Goal: Information Seeking & Learning: Learn about a topic

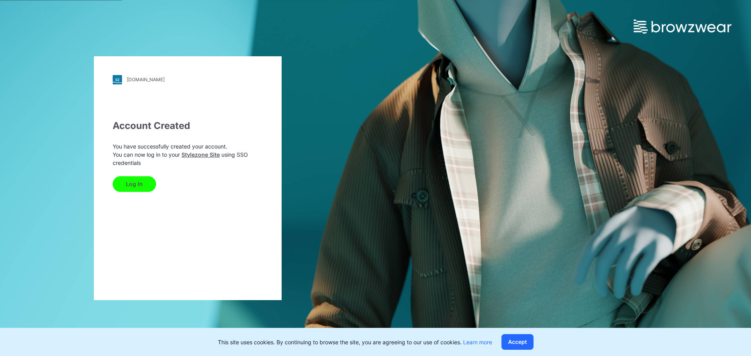
click at [131, 184] on button "Log In" at bounding box center [134, 184] width 43 height 16
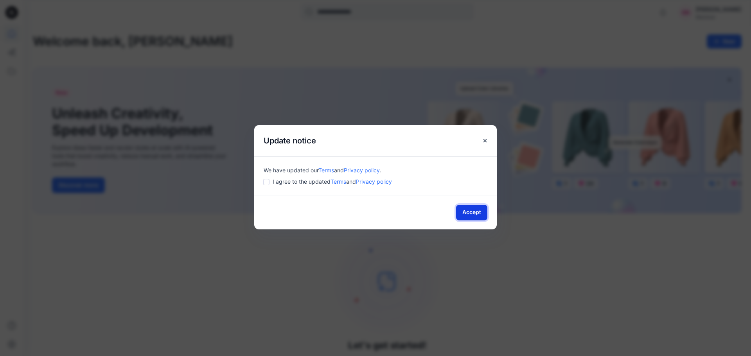
click at [471, 215] on button "Accept" at bounding box center [471, 213] width 31 height 16
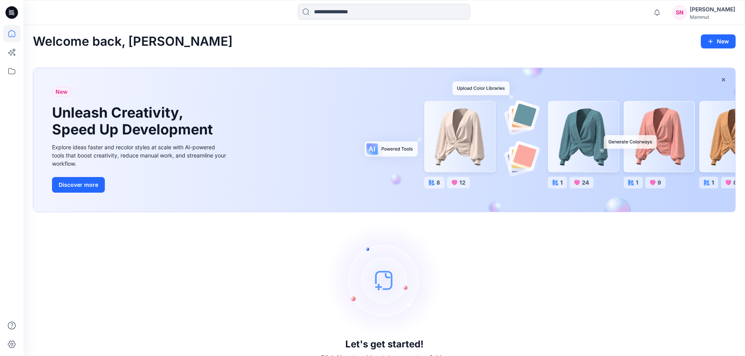
click at [13, 8] on icon at bounding box center [11, 12] width 13 height 13
click at [7, 11] on icon at bounding box center [11, 12] width 13 height 13
click at [10, 11] on icon at bounding box center [10, 11] width 2 height 0
click at [14, 71] on icon at bounding box center [11, 71] width 17 height 17
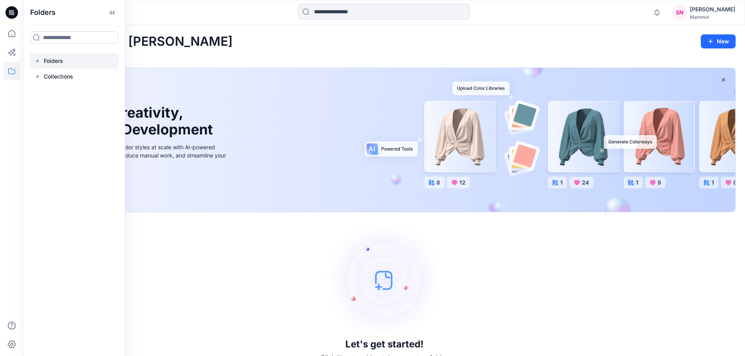
click at [58, 62] on p "Folders" at bounding box center [53, 60] width 19 height 9
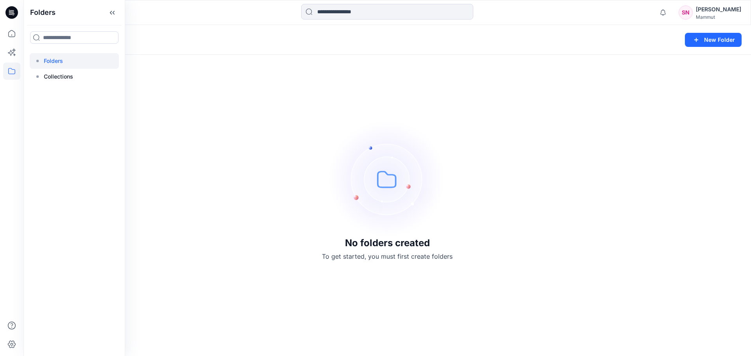
click at [233, 73] on div "No folders created To get started, you must first create folders" at bounding box center [386, 190] width 727 height 331
click at [13, 13] on icon at bounding box center [12, 13] width 3 height 0
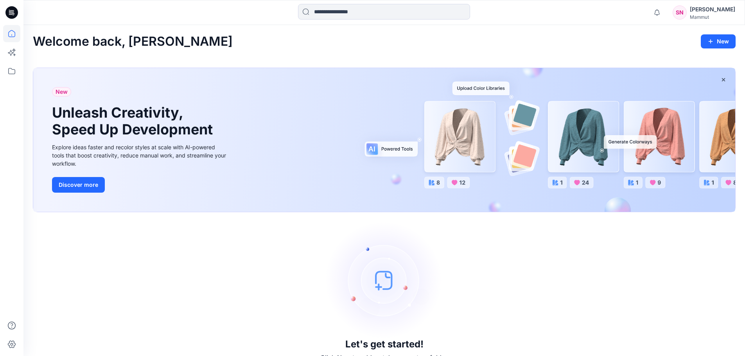
click at [711, 14] on div "Mammut" at bounding box center [712, 17] width 45 height 6
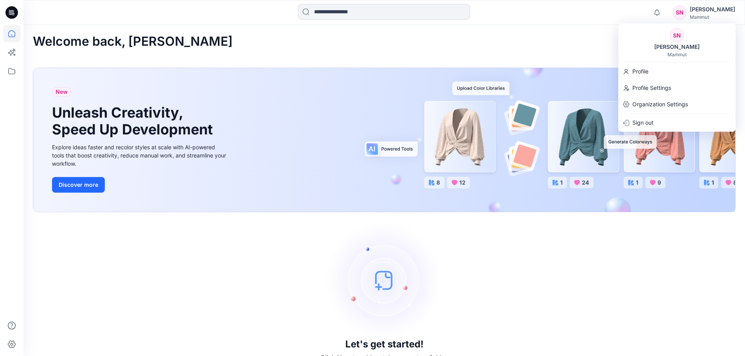
click at [711, 14] on div "Mammut" at bounding box center [712, 17] width 45 height 6
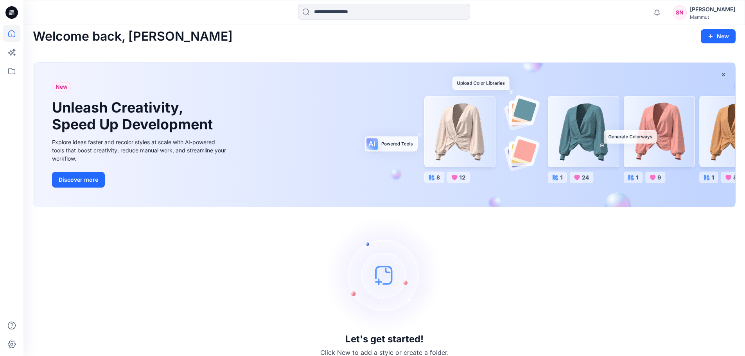
scroll to position [16, 0]
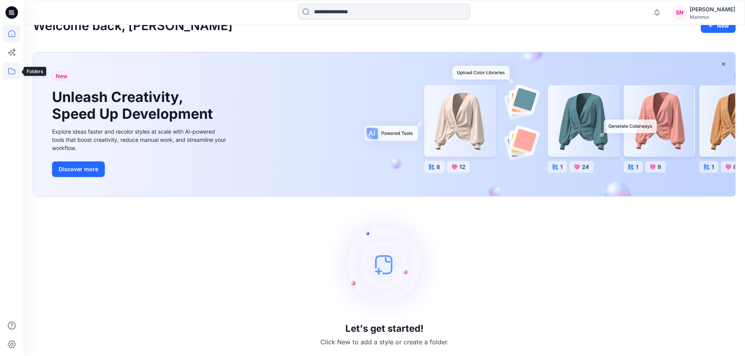
click at [9, 69] on icon at bounding box center [11, 71] width 7 height 6
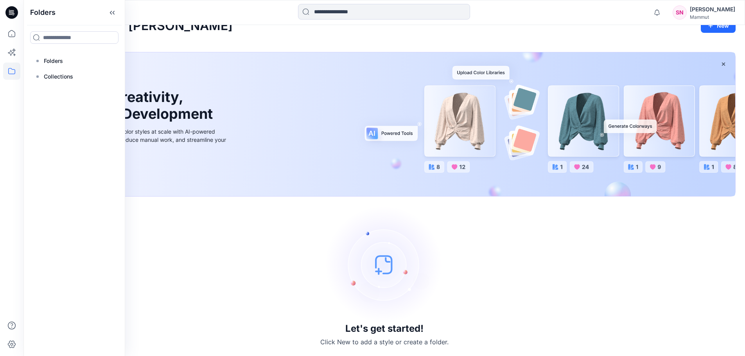
click at [13, 15] on icon at bounding box center [14, 15] width 2 height 0
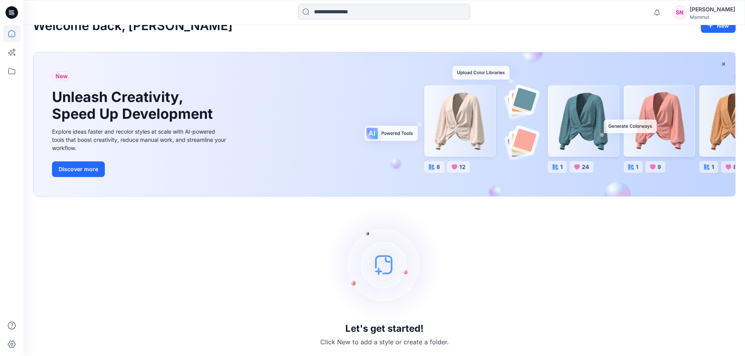
click at [13, 15] on icon at bounding box center [14, 15] width 2 height 0
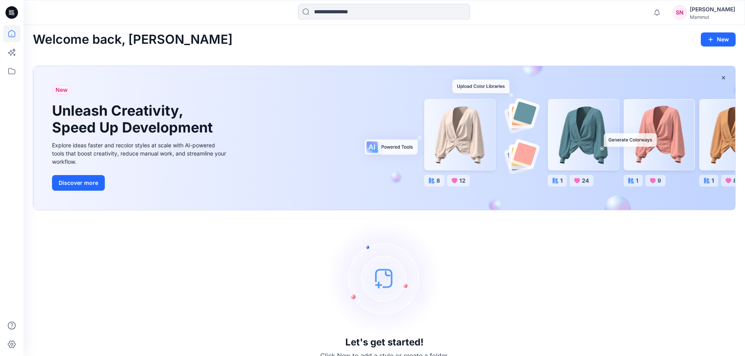
scroll to position [0, 0]
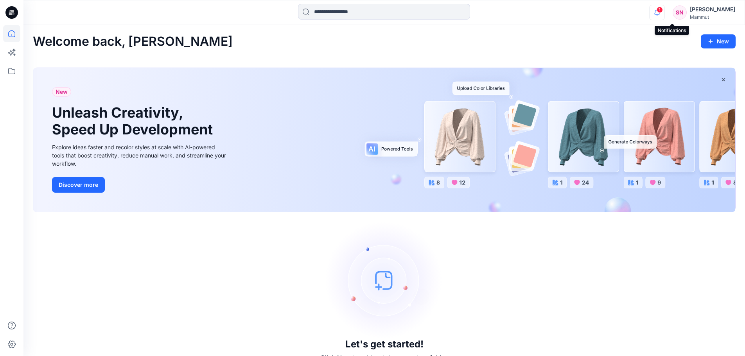
click at [665, 13] on icon "button" at bounding box center [657, 13] width 15 height 16
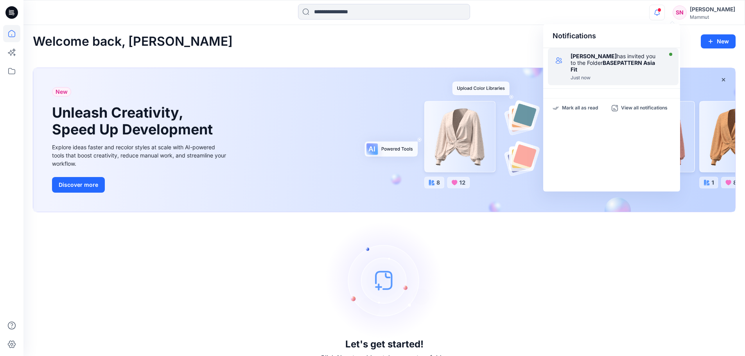
click at [604, 73] on div at bounding box center [616, 74] width 90 height 2
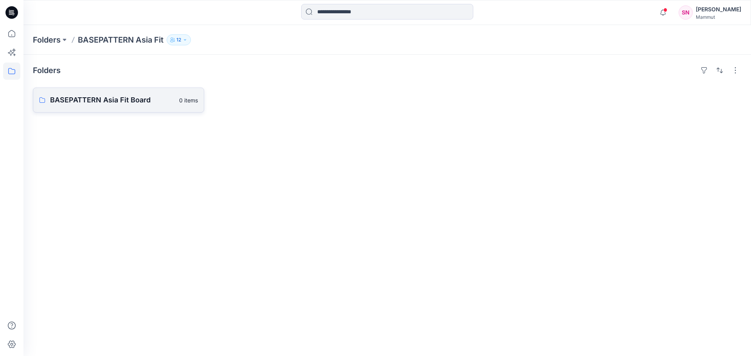
click at [109, 100] on p "BASEPATTERN Asia Fit Board" at bounding box center [112, 100] width 124 height 11
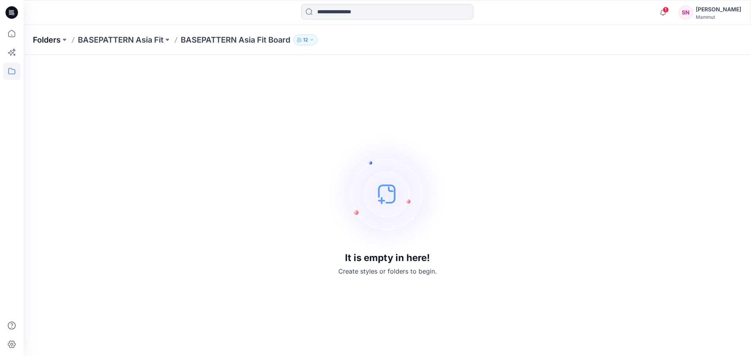
click at [46, 40] on p "Folders" at bounding box center [47, 39] width 28 height 11
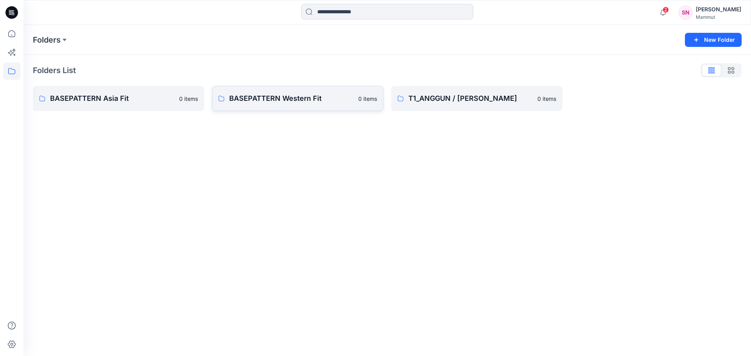
click at [329, 96] on p "BASEPATTERN Western Fit" at bounding box center [291, 98] width 124 height 11
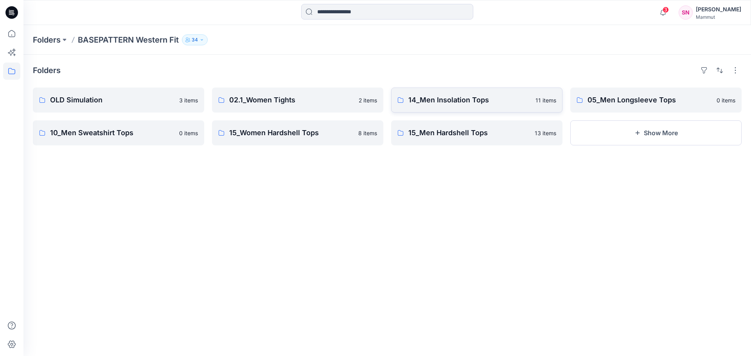
click at [499, 96] on p "14_Men Insolation Tops" at bounding box center [469, 100] width 122 height 11
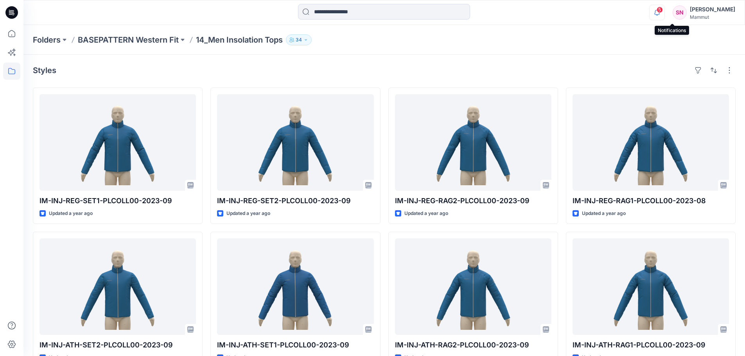
click at [665, 11] on icon "button" at bounding box center [657, 13] width 15 height 16
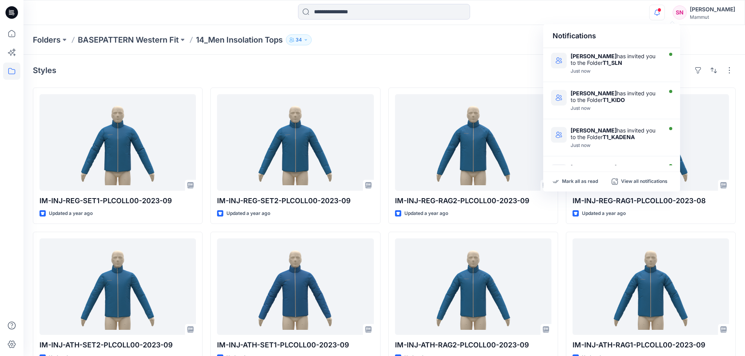
click at [665, 11] on icon "button" at bounding box center [657, 13] width 15 height 16
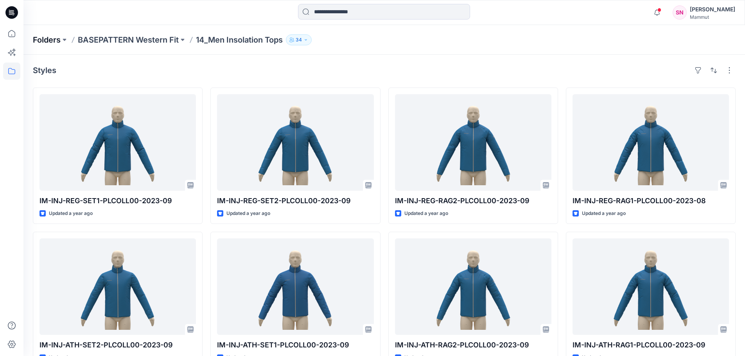
click at [40, 39] on p "Folders" at bounding box center [47, 39] width 28 height 11
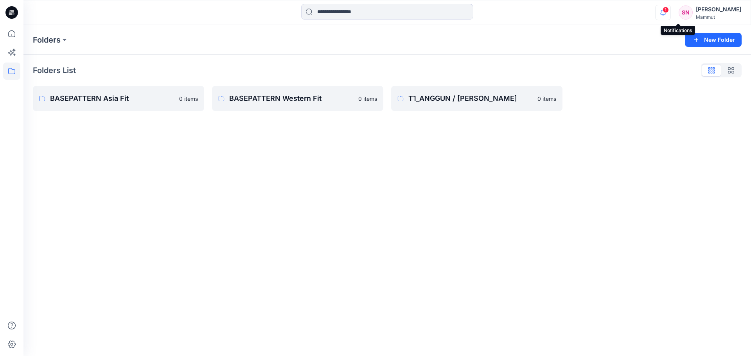
click at [670, 13] on icon "button" at bounding box center [663, 13] width 15 height 16
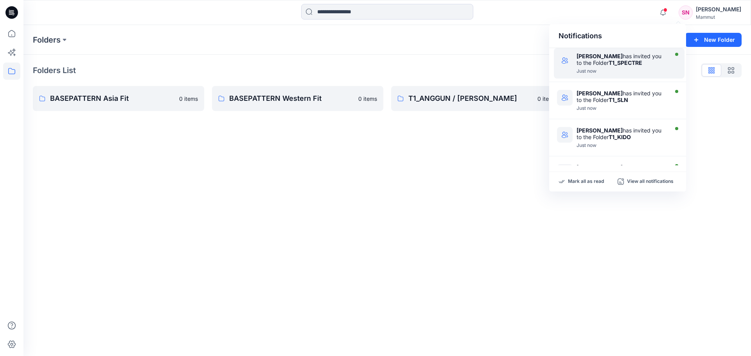
click at [623, 61] on strong "T1_SPECTRE" at bounding box center [626, 62] width 34 height 7
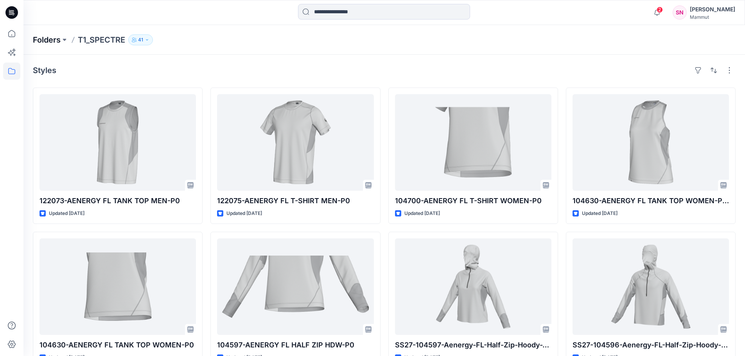
click at [44, 40] on p "Folders" at bounding box center [47, 39] width 28 height 11
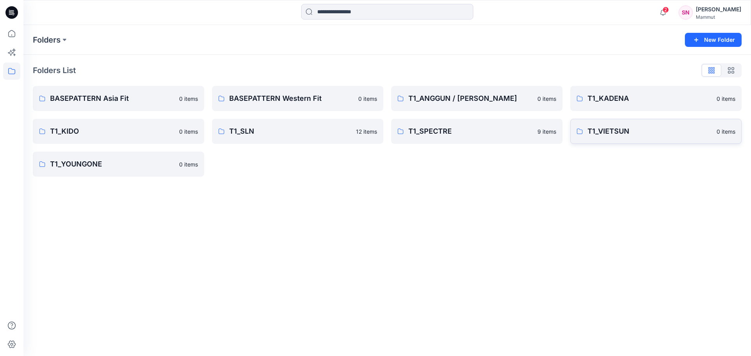
click at [609, 132] on p "T1_VIETSUN" at bounding box center [649, 131] width 124 height 11
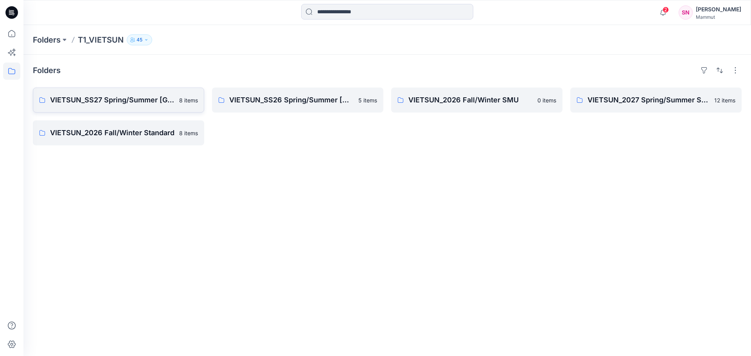
click at [152, 102] on p "VIETSUN_SS27 Spring/Summer CHINA" at bounding box center [112, 100] width 124 height 11
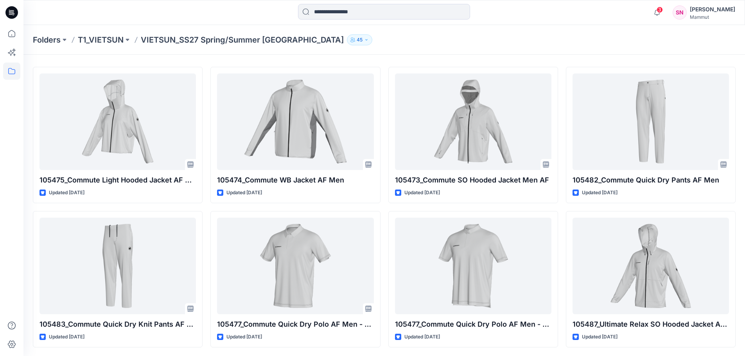
scroll to position [22, 0]
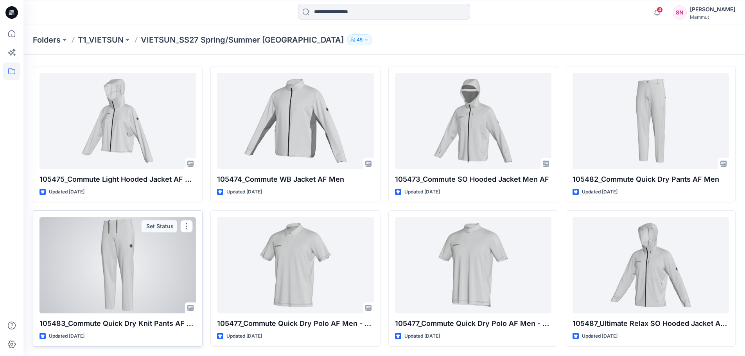
click at [128, 320] on p "105483_Commute Quick Dry Knit Pants AF Men" at bounding box center [118, 323] width 156 height 11
click at [138, 301] on div at bounding box center [118, 265] width 156 height 97
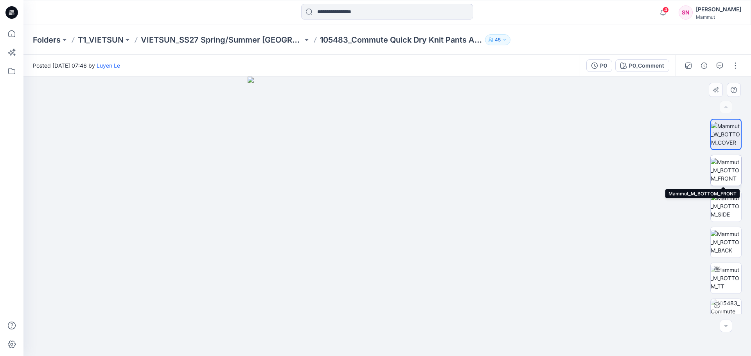
click at [724, 170] on img at bounding box center [726, 170] width 31 height 25
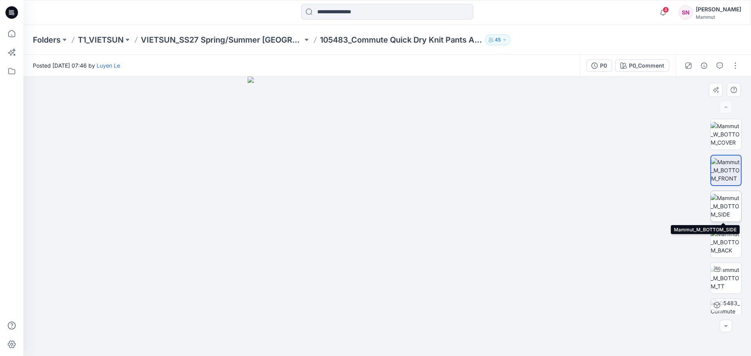
click at [725, 210] on img at bounding box center [726, 206] width 31 height 25
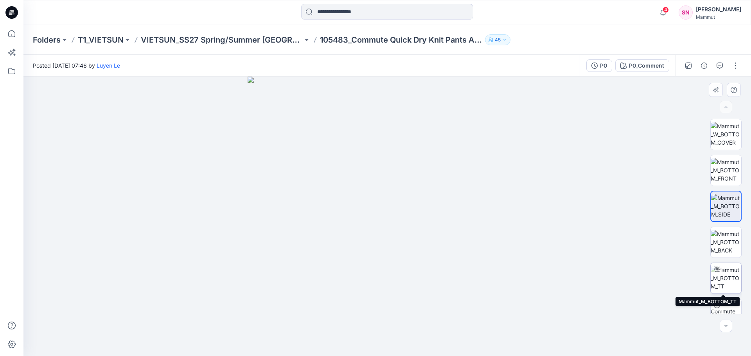
click at [728, 273] on img at bounding box center [726, 278] width 31 height 25
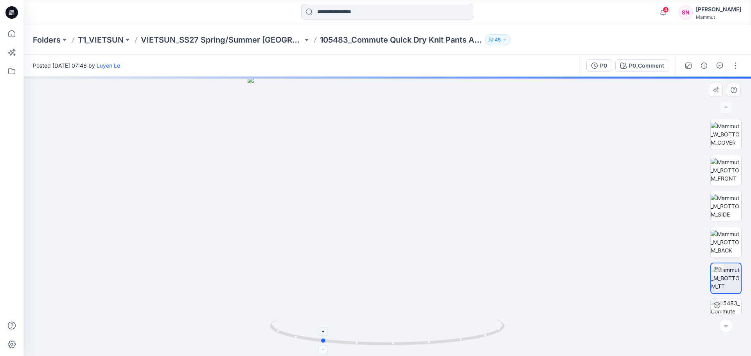
drag, startPoint x: 469, startPoint y: 339, endPoint x: 403, endPoint y: 343, distance: 66.2
click at [403, 343] on icon at bounding box center [388, 332] width 237 height 29
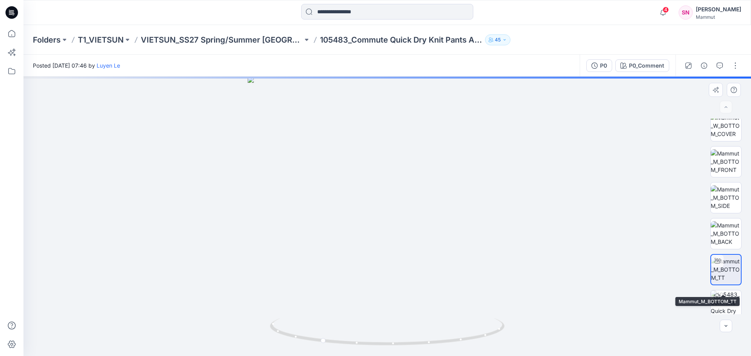
scroll to position [16, 0]
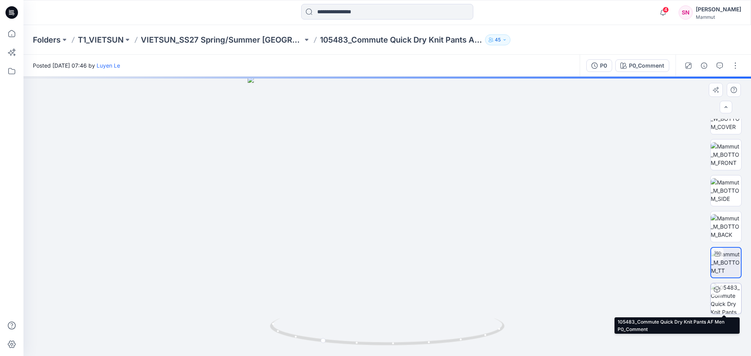
click at [728, 291] on img at bounding box center [726, 299] width 31 height 31
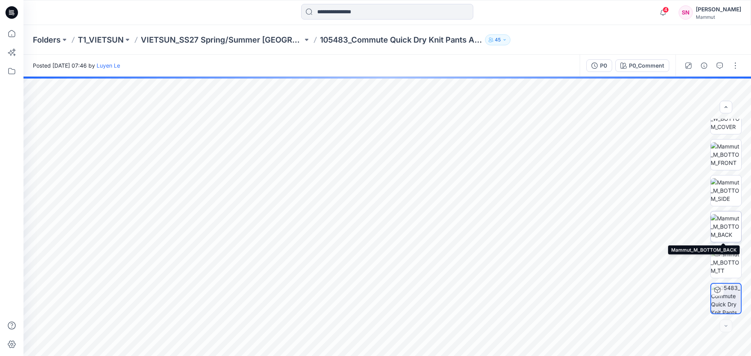
click at [726, 228] on img at bounding box center [726, 226] width 31 height 25
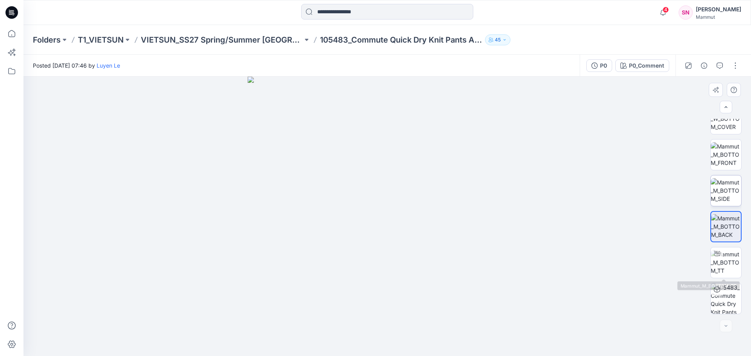
click at [726, 192] on img at bounding box center [726, 190] width 31 height 25
click at [724, 189] on img at bounding box center [726, 190] width 30 height 25
click at [398, 228] on img at bounding box center [388, 217] width 280 height 280
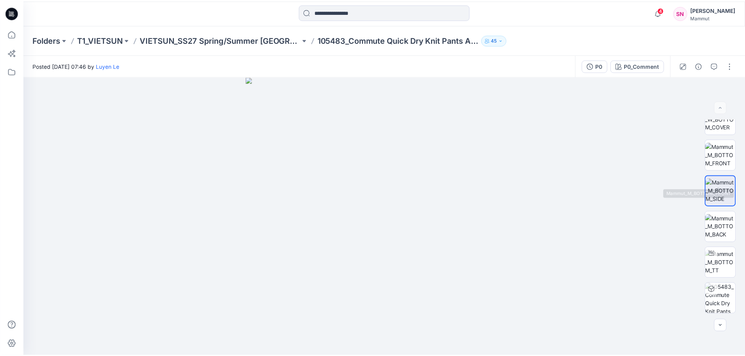
scroll to position [0, 0]
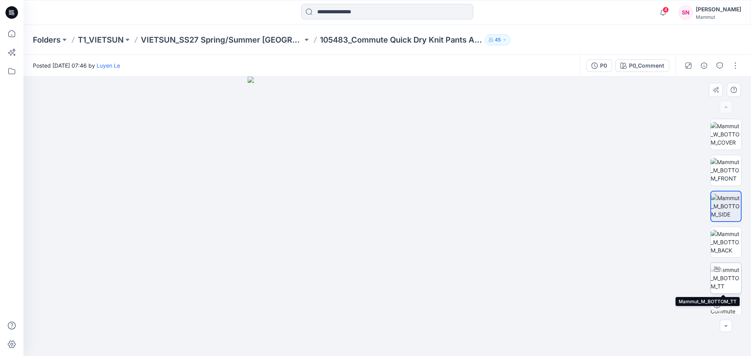
click at [724, 282] on img at bounding box center [726, 278] width 31 height 25
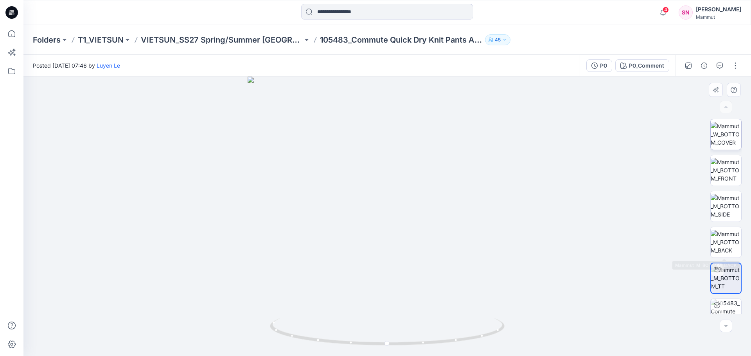
click at [718, 136] on img at bounding box center [726, 134] width 31 height 25
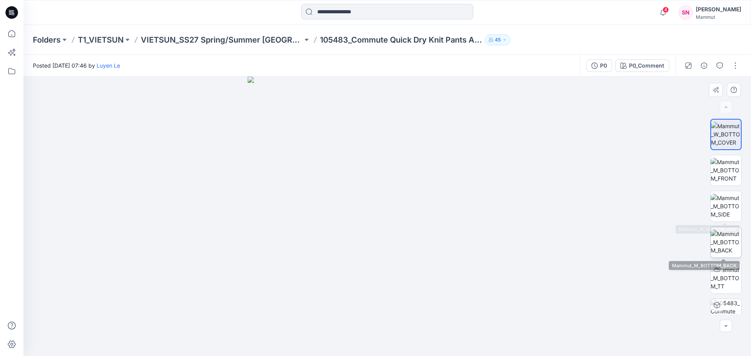
click at [723, 244] on img at bounding box center [726, 242] width 31 height 25
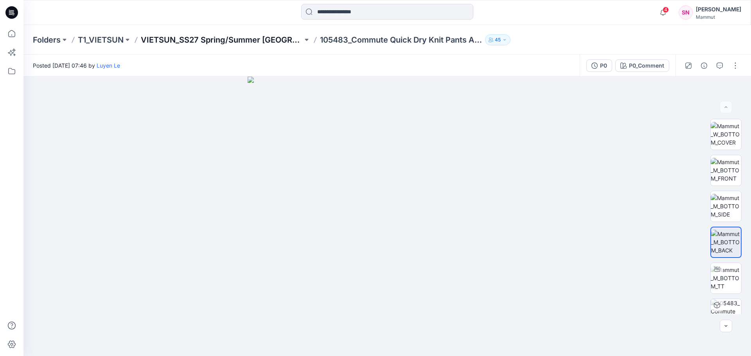
click at [266, 38] on p "VIETSUN_SS27 Spring/Summer CHINA" at bounding box center [222, 39] width 162 height 11
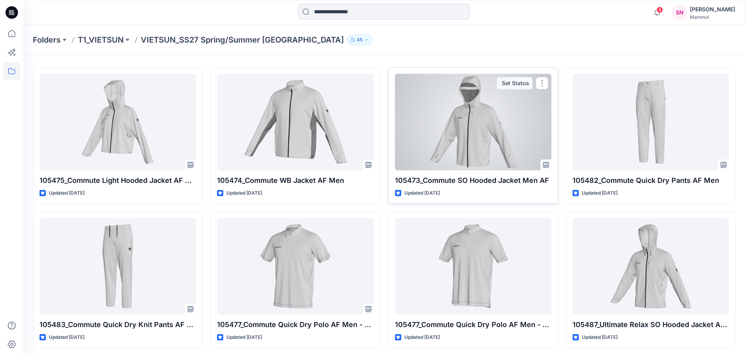
scroll to position [22, 0]
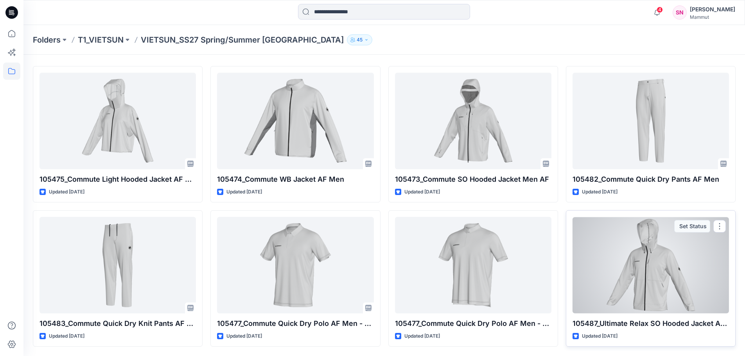
click at [645, 282] on div at bounding box center [651, 265] width 156 height 97
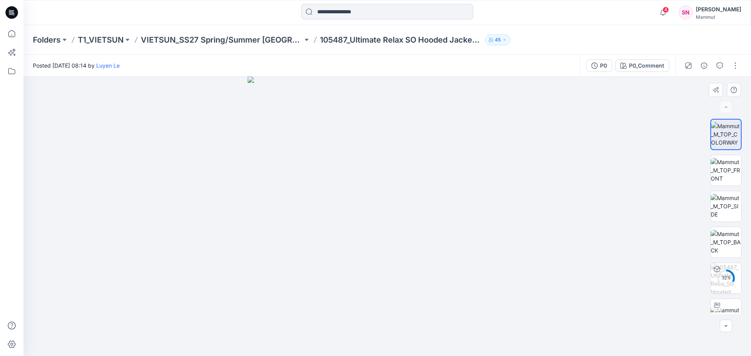
drag, startPoint x: 442, startPoint y: 278, endPoint x: 469, endPoint y: 277, distance: 27.8
click at [469, 277] on img at bounding box center [388, 217] width 280 height 280
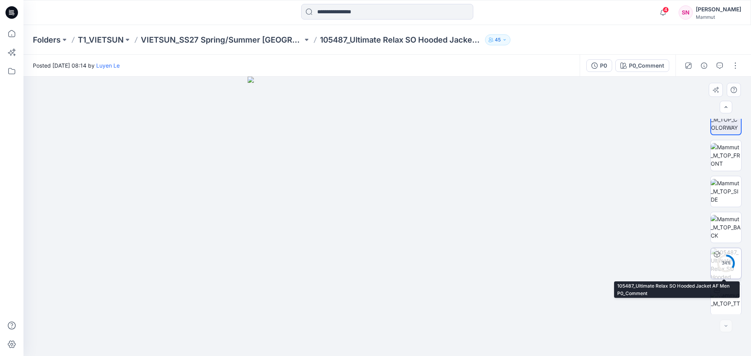
scroll to position [16, 0]
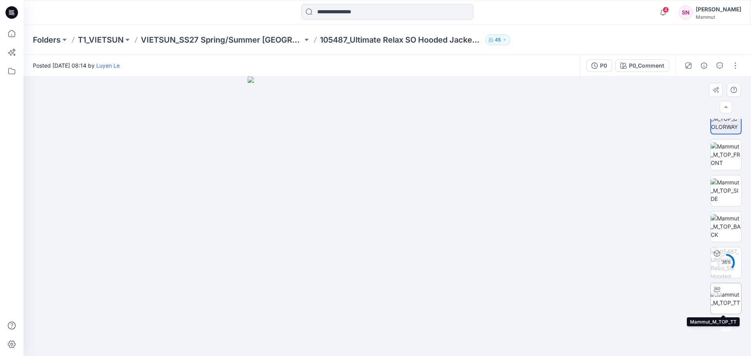
click at [726, 301] on img at bounding box center [726, 299] width 31 height 16
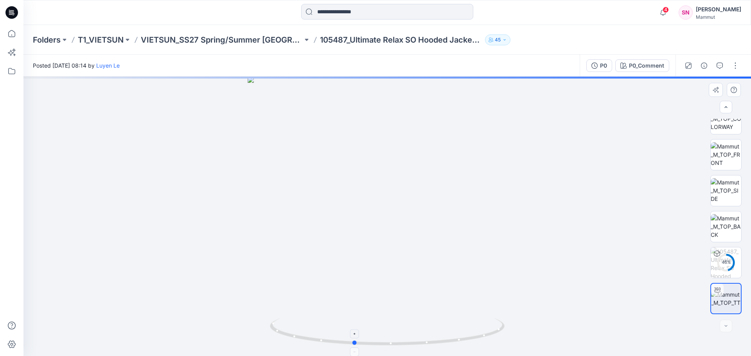
drag, startPoint x: 448, startPoint y: 342, endPoint x: 414, endPoint y: 343, distance: 34.0
click at [414, 343] on icon at bounding box center [388, 332] width 237 height 29
drag, startPoint x: 418, startPoint y: 344, endPoint x: 372, endPoint y: 348, distance: 45.9
click at [372, 348] on div at bounding box center [386, 217] width 727 height 280
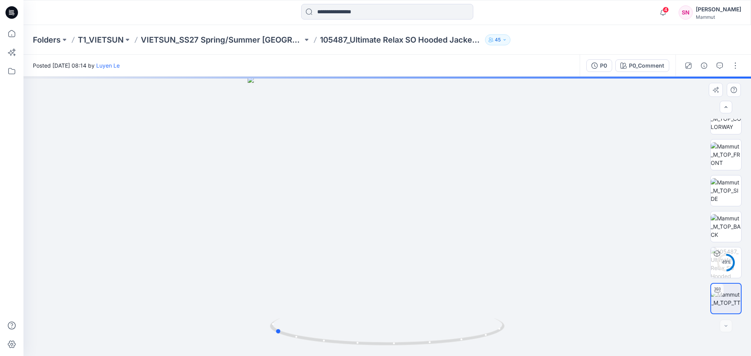
drag, startPoint x: 379, startPoint y: 348, endPoint x: 346, endPoint y: 349, distance: 32.9
click at [346, 349] on img at bounding box center [387, 337] width 235 height 38
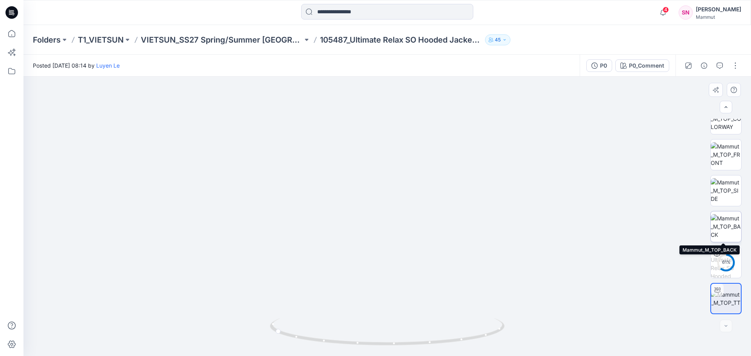
click at [724, 229] on img at bounding box center [726, 226] width 31 height 25
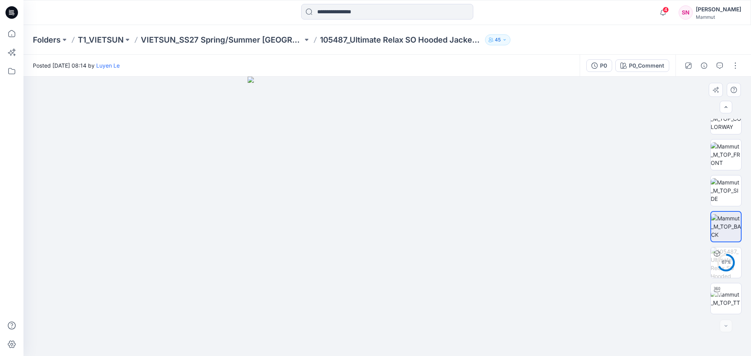
drag, startPoint x: 462, startPoint y: 345, endPoint x: 450, endPoint y: 345, distance: 11.7
click at [450, 345] on img at bounding box center [388, 217] width 280 height 280
drag, startPoint x: 418, startPoint y: 307, endPoint x: 395, endPoint y: 313, distance: 24.0
click at [397, 313] on img at bounding box center [388, 217] width 280 height 280
click at [721, 184] on img at bounding box center [726, 190] width 31 height 25
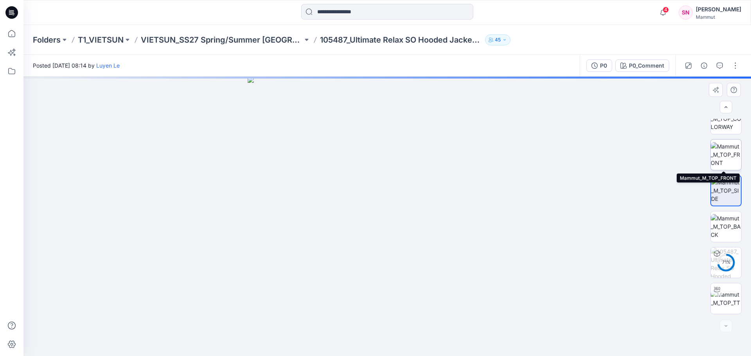
click at [732, 156] on img at bounding box center [726, 154] width 31 height 25
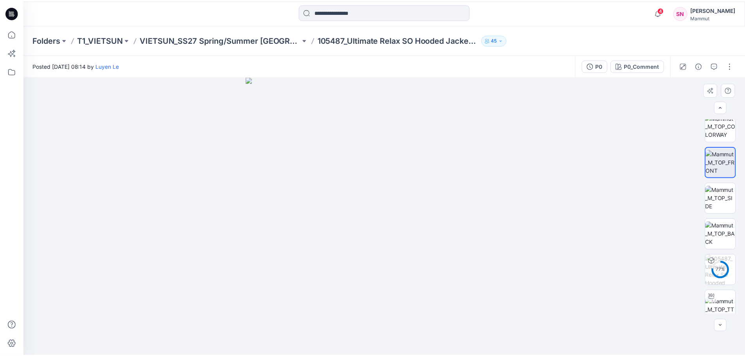
scroll to position [0, 0]
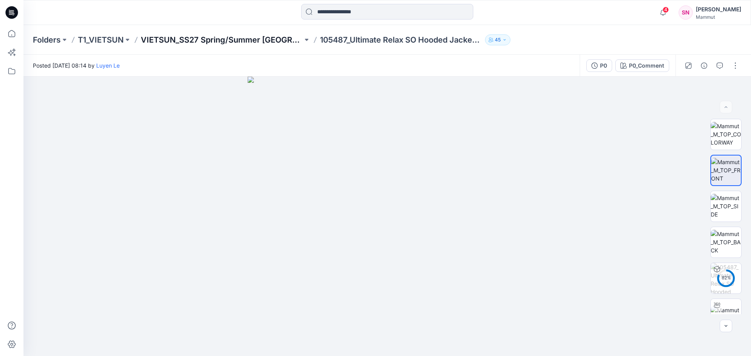
click at [246, 40] on p "VIETSUN_SS27 Spring/Summer CHINA" at bounding box center [222, 39] width 162 height 11
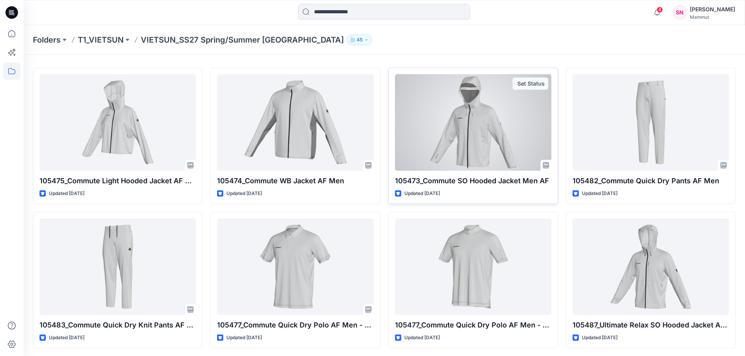
scroll to position [22, 0]
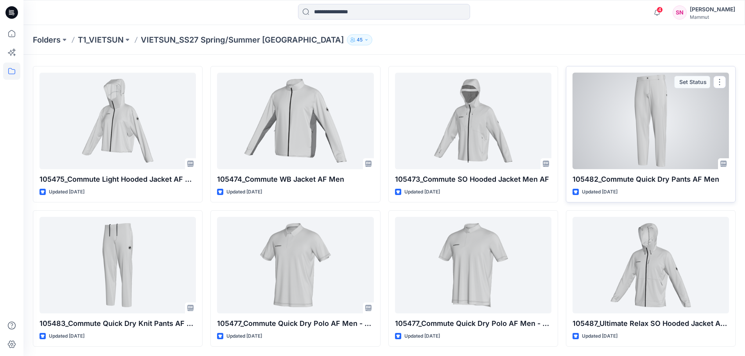
click at [637, 116] on div at bounding box center [651, 121] width 156 height 97
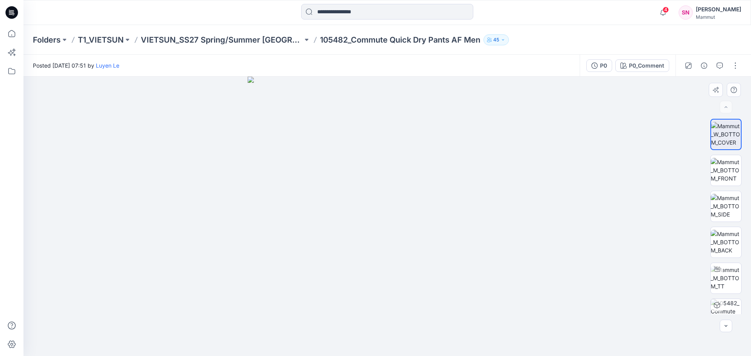
drag, startPoint x: 412, startPoint y: 219, endPoint x: 399, endPoint y: 235, distance: 20.8
click at [397, 223] on img at bounding box center [388, 217] width 280 height 280
click at [736, 169] on img at bounding box center [726, 170] width 31 height 25
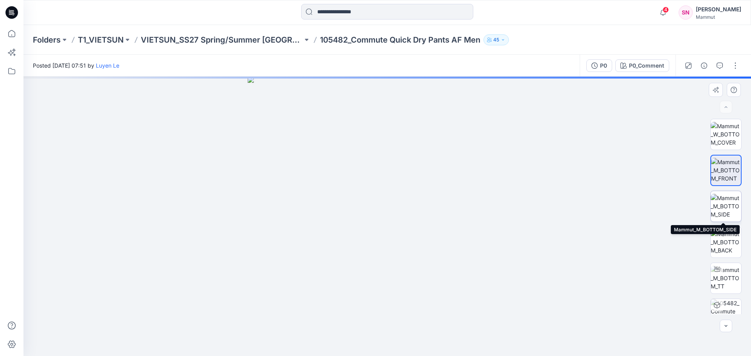
click at [727, 210] on img at bounding box center [726, 206] width 31 height 25
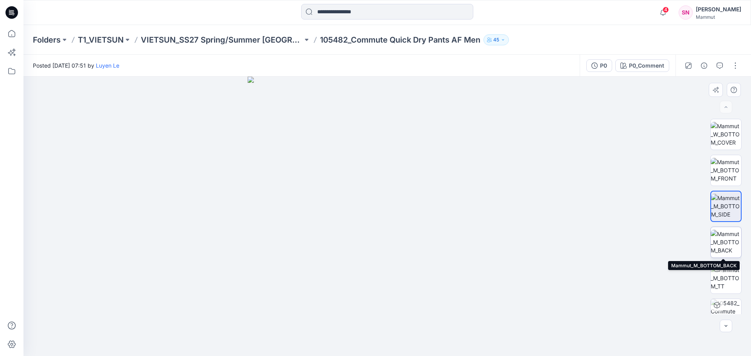
click at [725, 241] on img at bounding box center [726, 242] width 31 height 25
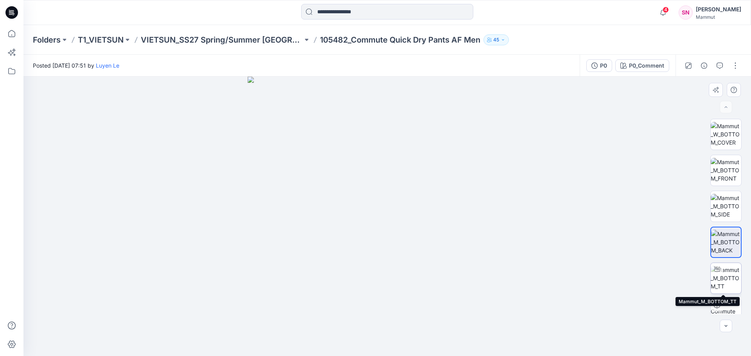
click at [722, 279] on img at bounding box center [726, 278] width 31 height 25
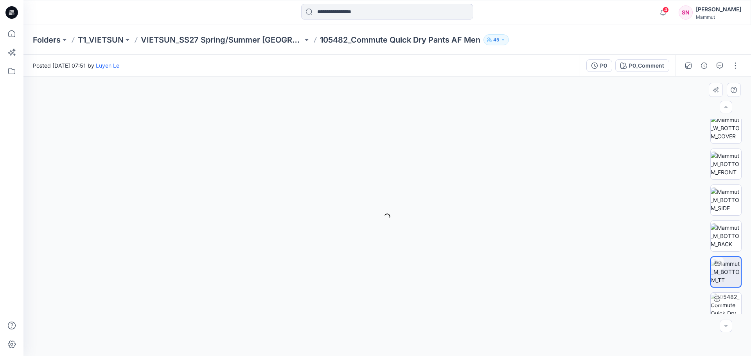
scroll to position [16, 0]
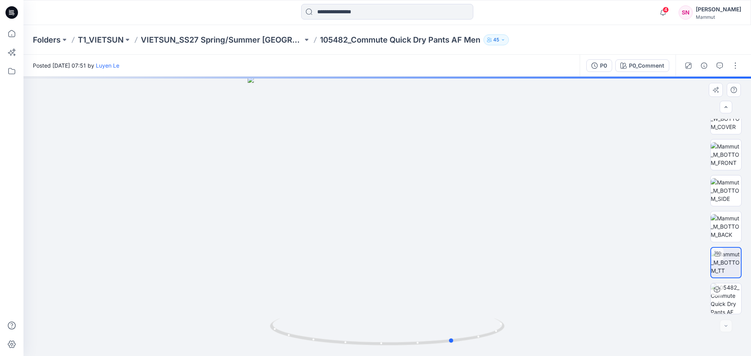
drag, startPoint x: 467, startPoint y: 342, endPoint x: 298, endPoint y: 348, distance: 168.7
click at [298, 348] on div at bounding box center [386, 217] width 727 height 280
drag, startPoint x: 492, startPoint y: 334, endPoint x: 425, endPoint y: 335, distance: 67.3
click at [425, 335] on icon at bounding box center [388, 332] width 237 height 29
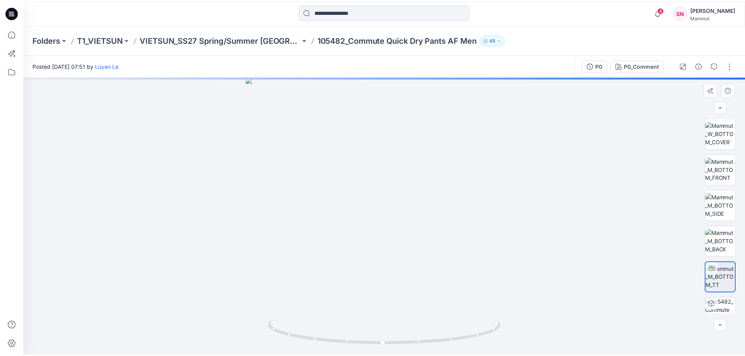
scroll to position [0, 0]
click at [255, 38] on p "VIETSUN_SS27 Spring/Summer CHINA" at bounding box center [222, 39] width 162 height 11
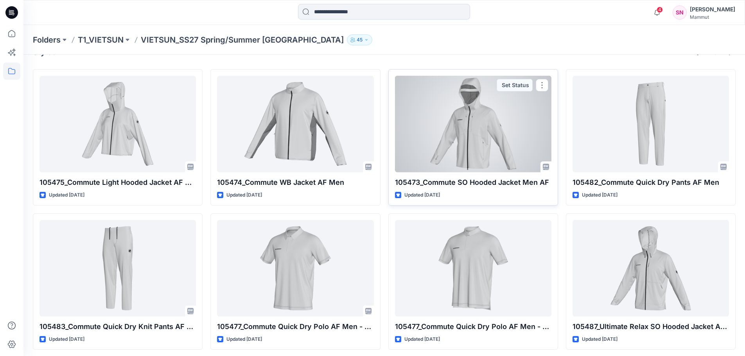
scroll to position [22, 0]
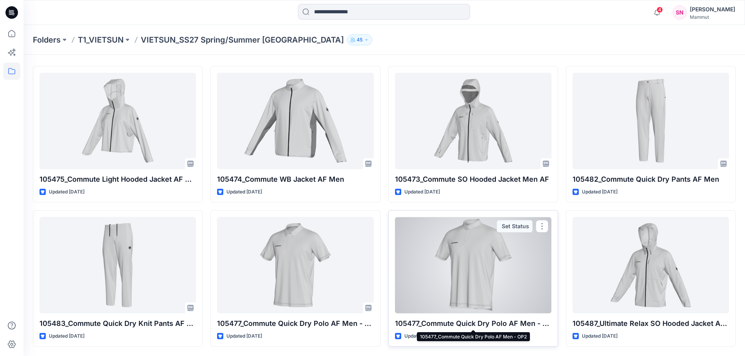
click at [458, 318] on p "105477_Commute Quick Dry Polo AF Men - OP2" at bounding box center [473, 323] width 156 height 11
click at [469, 291] on div at bounding box center [473, 265] width 156 height 97
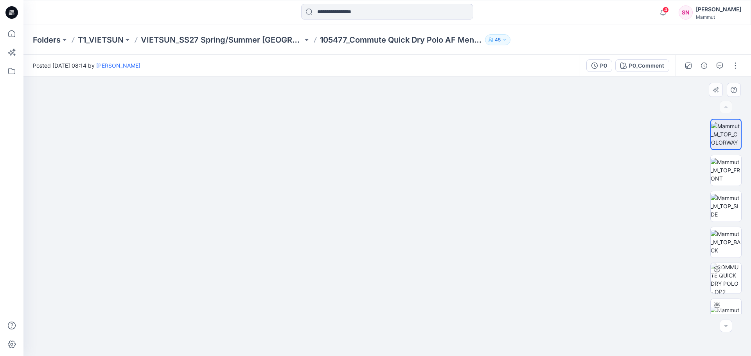
drag, startPoint x: 419, startPoint y: 278, endPoint x: 342, endPoint y: 272, distance: 77.3
click at [342, 272] on img at bounding box center [387, 171] width 462 height 369
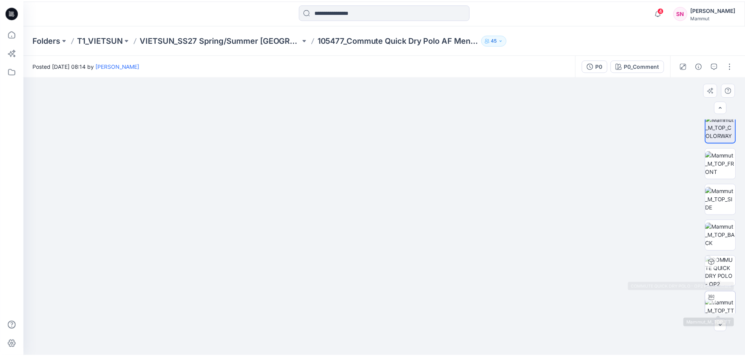
scroll to position [16, 0]
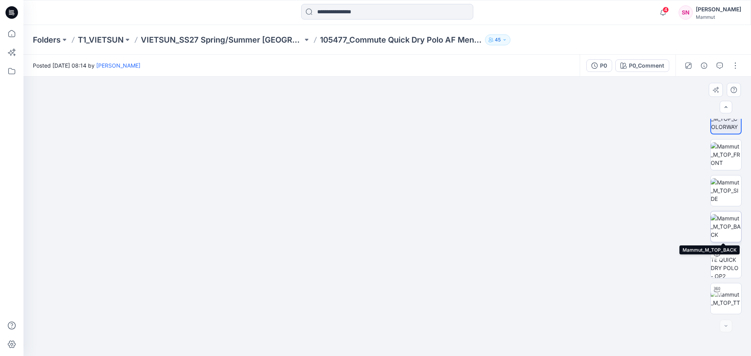
click at [728, 215] on img at bounding box center [726, 226] width 31 height 25
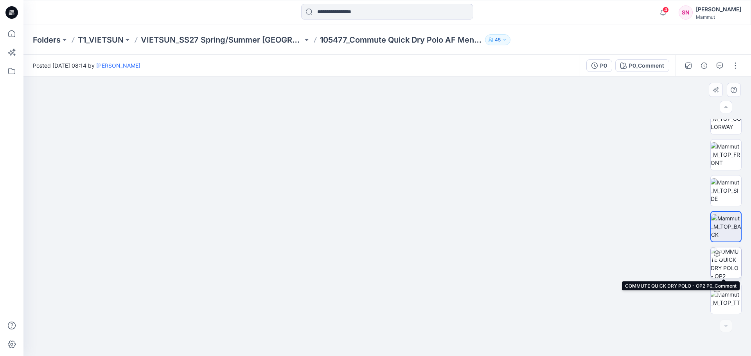
click at [727, 265] on img at bounding box center [726, 263] width 31 height 31
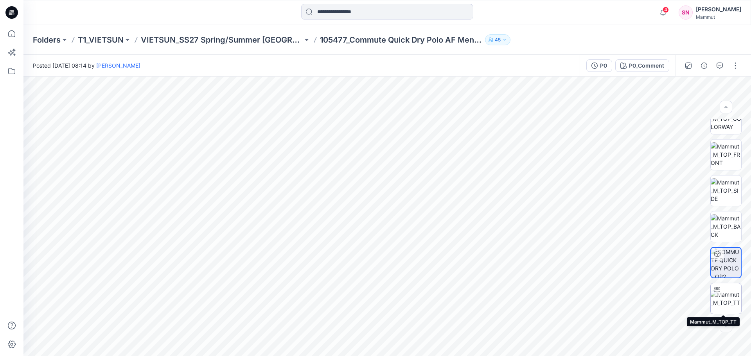
click at [721, 300] on img at bounding box center [726, 299] width 31 height 16
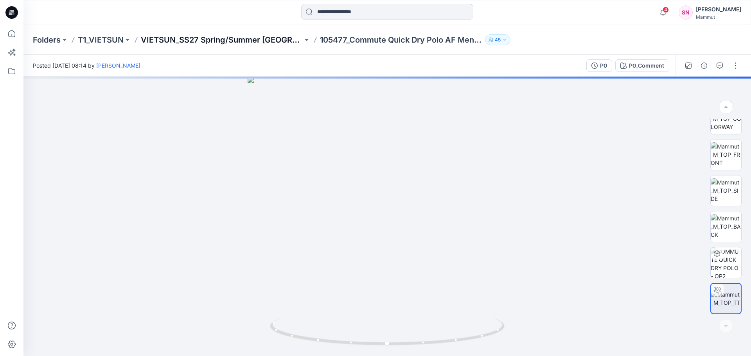
click at [252, 40] on p "VIETSUN_SS27 Spring/Summer CHINA" at bounding box center [222, 39] width 162 height 11
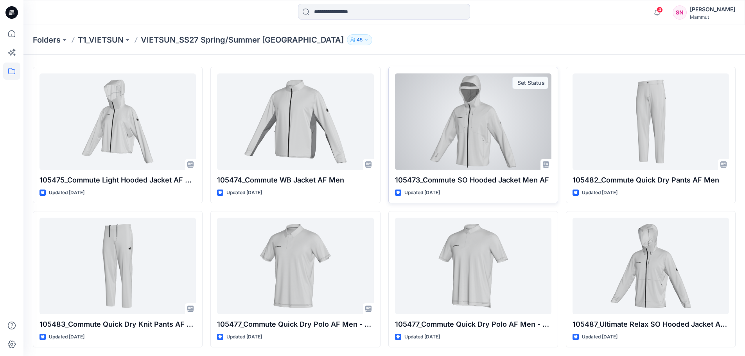
scroll to position [22, 0]
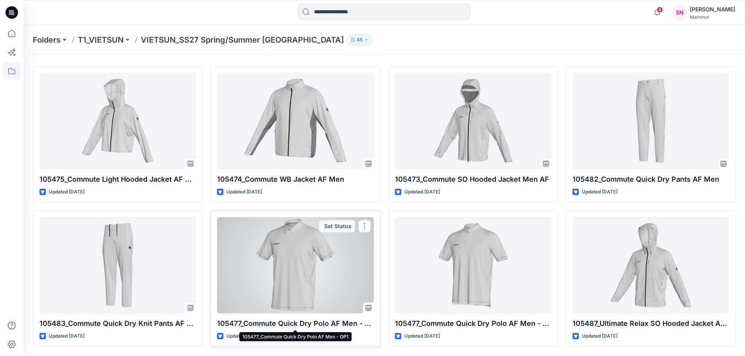
click at [300, 325] on p "105477_Commute Quick Dry Polo AF Men - OP1" at bounding box center [295, 323] width 156 height 11
click at [300, 295] on div at bounding box center [295, 265] width 156 height 97
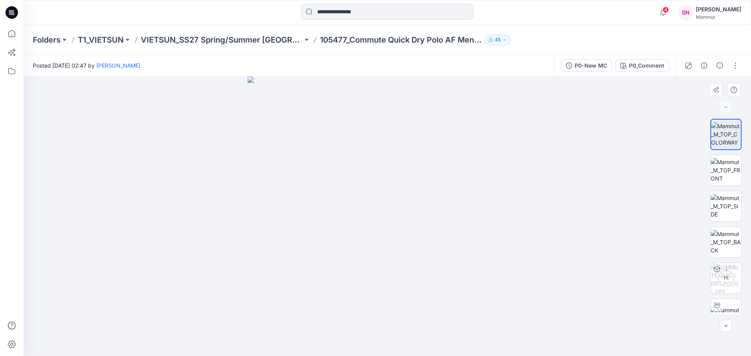
drag, startPoint x: 415, startPoint y: 279, endPoint x: 409, endPoint y: 280, distance: 5.6
click at [409, 280] on img at bounding box center [388, 217] width 280 height 280
click at [720, 172] on img at bounding box center [726, 170] width 31 height 25
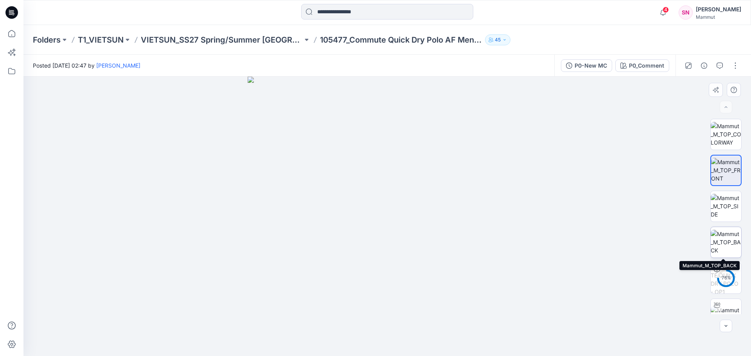
click at [729, 251] on img at bounding box center [726, 242] width 31 height 25
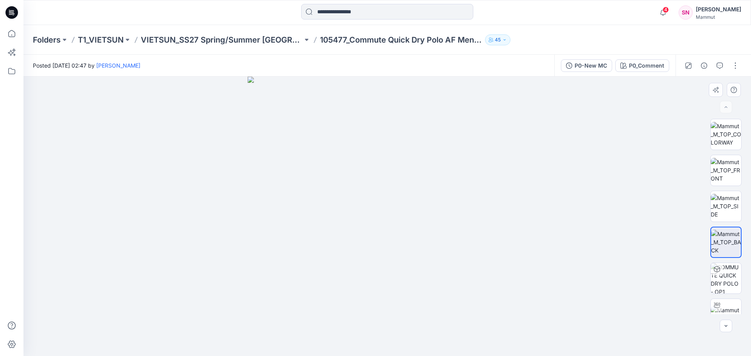
drag, startPoint x: 405, startPoint y: 234, endPoint x: 377, endPoint y: 233, distance: 28.2
click at [377, 233] on img at bounding box center [388, 217] width 280 height 280
drag, startPoint x: 396, startPoint y: 325, endPoint x: 343, endPoint y: 313, distance: 55.0
click at [343, 314] on img at bounding box center [388, 217] width 280 height 280
drag, startPoint x: 427, startPoint y: 306, endPoint x: 390, endPoint y: 284, distance: 43.5
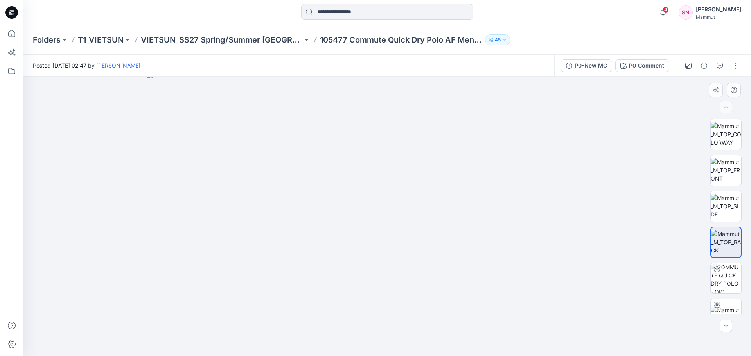
click at [390, 285] on img at bounding box center [387, 214] width 480 height 284
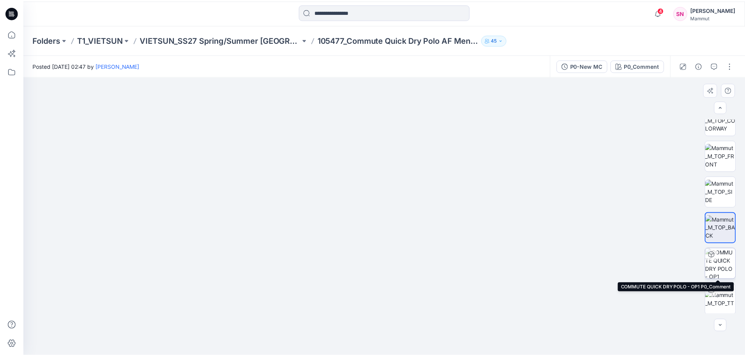
scroll to position [16, 0]
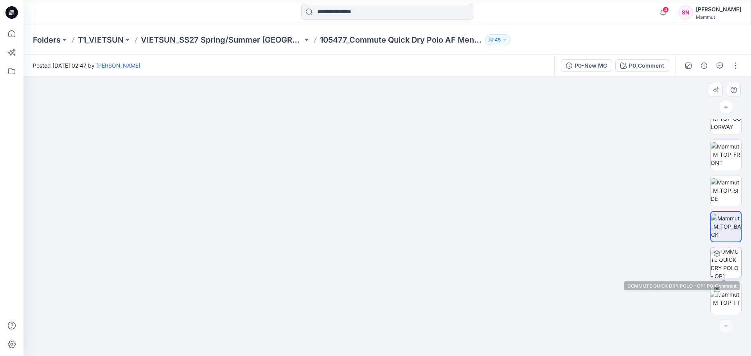
click at [728, 267] on img at bounding box center [726, 263] width 31 height 31
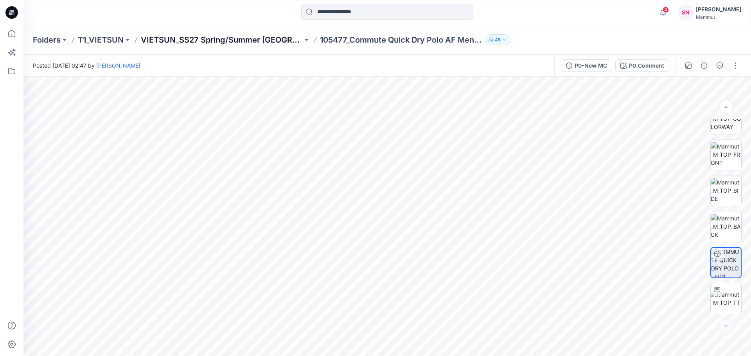
click at [232, 39] on p "VIETSUN_SS27 Spring/Summer CHINA" at bounding box center [222, 39] width 162 height 11
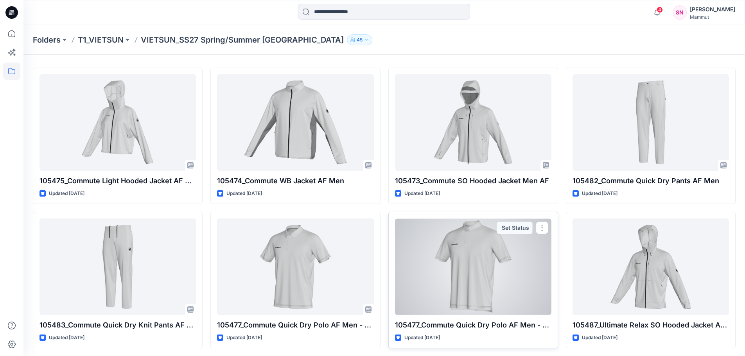
scroll to position [22, 0]
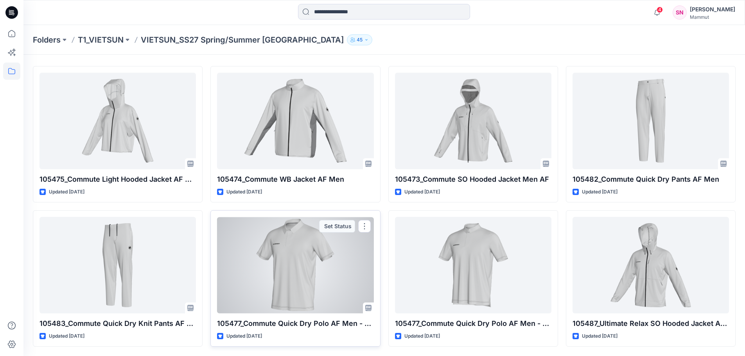
click at [311, 268] on div at bounding box center [295, 265] width 156 height 97
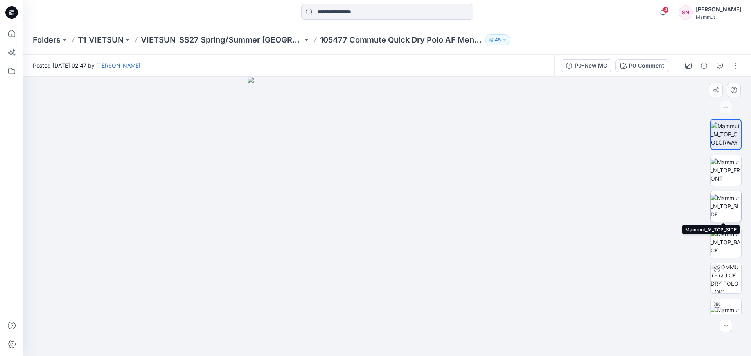
click at [722, 201] on img at bounding box center [726, 206] width 31 height 25
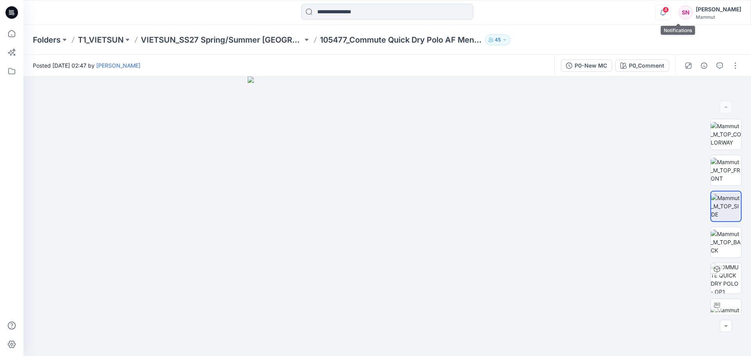
click at [670, 16] on icon "button" at bounding box center [663, 13] width 15 height 16
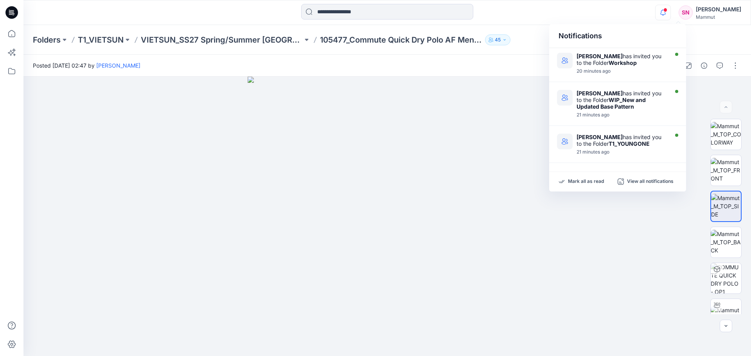
click at [670, 16] on icon "button" at bounding box center [663, 13] width 15 height 16
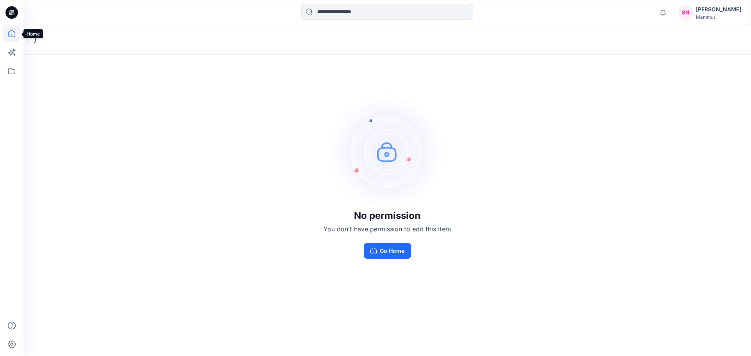
click at [14, 31] on icon at bounding box center [11, 33] width 17 height 17
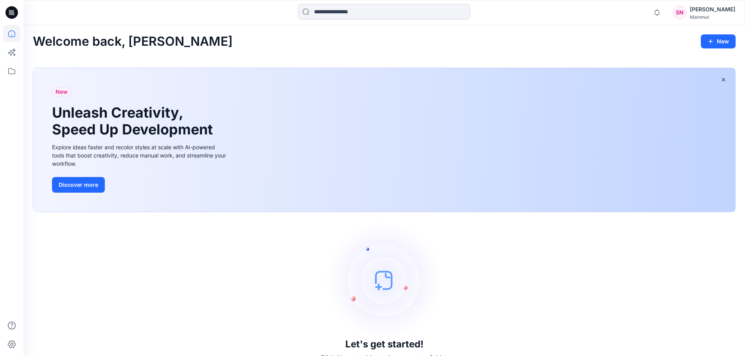
click at [15, 11] on icon at bounding box center [11, 12] width 13 height 13
click at [9, 11] on icon at bounding box center [10, 11] width 2 height 0
click at [711, 16] on div "Mammut" at bounding box center [712, 17] width 45 height 6
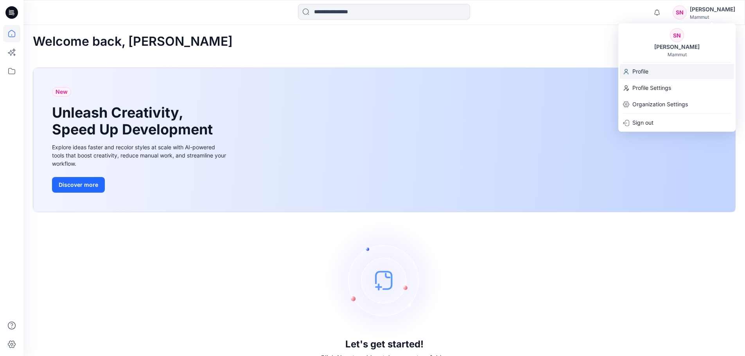
click at [649, 72] on div "Profile" at bounding box center [677, 71] width 114 height 15
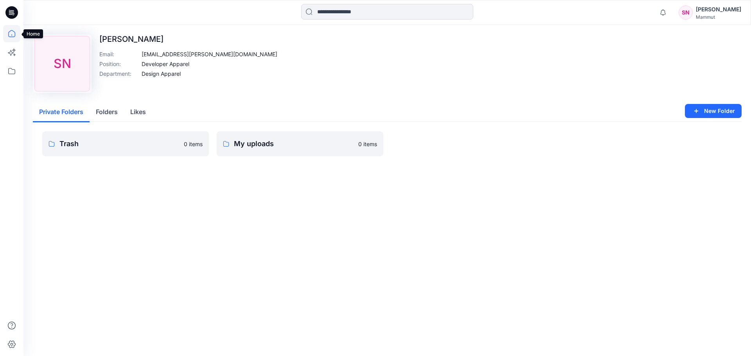
click at [12, 34] on icon at bounding box center [11, 33] width 17 height 17
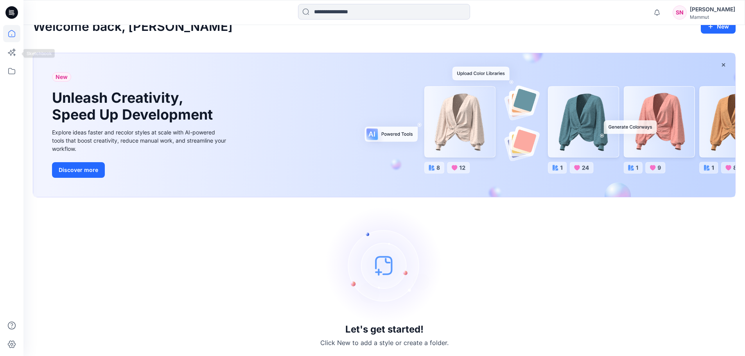
scroll to position [16, 0]
click at [11, 13] on icon at bounding box center [11, 12] width 13 height 13
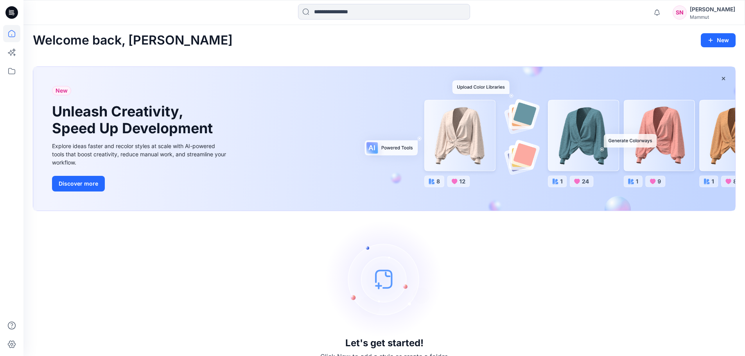
scroll to position [0, 0]
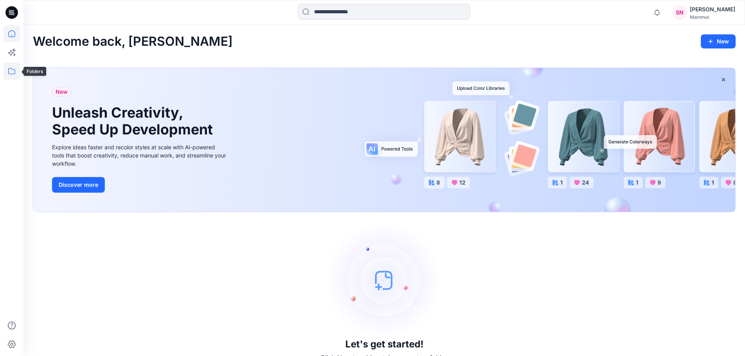
click at [9, 71] on icon at bounding box center [11, 71] width 7 height 6
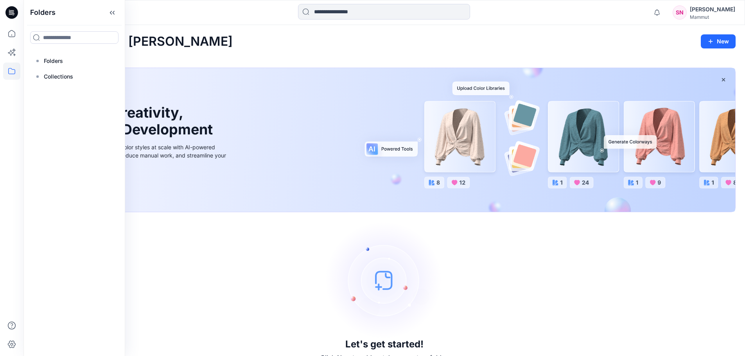
click at [10, 13] on icon at bounding box center [11, 12] width 13 height 13
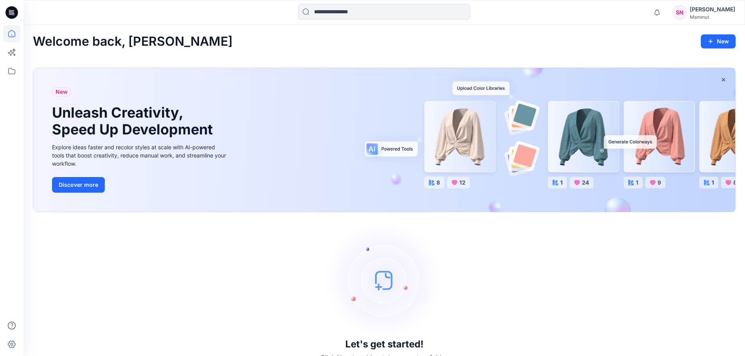
click at [10, 13] on icon at bounding box center [11, 12] width 13 height 13
click at [12, 68] on icon at bounding box center [11, 71] width 17 height 17
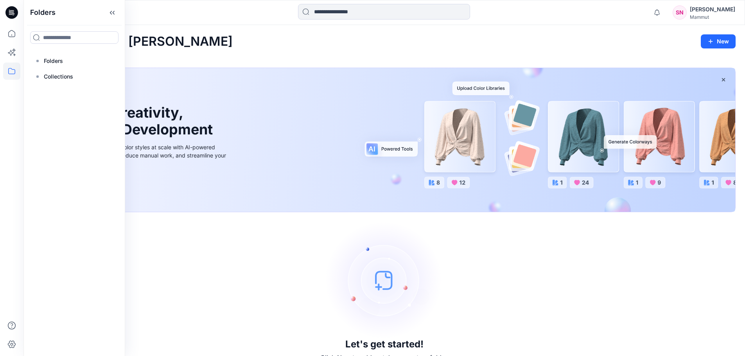
click at [228, 44] on div "Welcome back, [PERSON_NAME] New" at bounding box center [384, 41] width 703 height 14
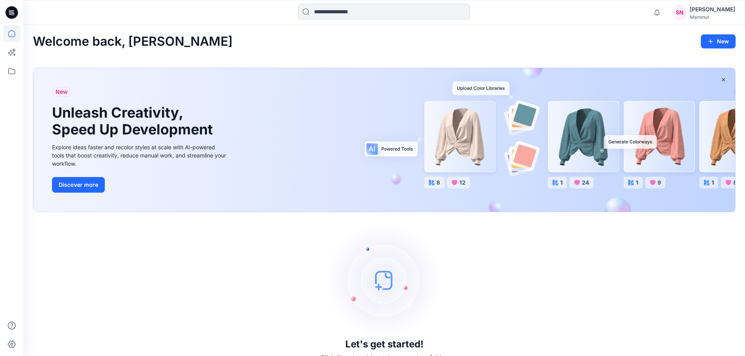
click at [720, 10] on div "[PERSON_NAME]" at bounding box center [712, 9] width 45 height 9
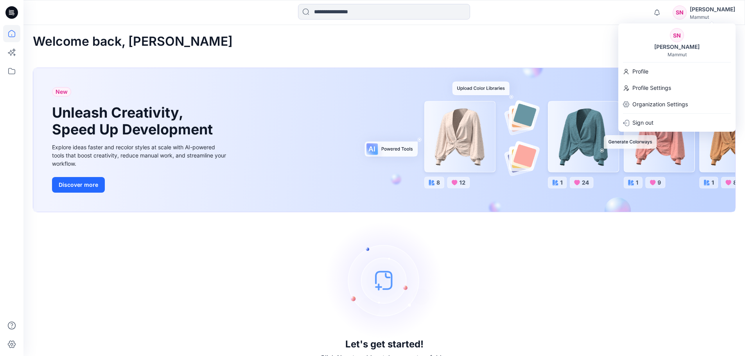
click at [720, 10] on div "[PERSON_NAME]" at bounding box center [712, 9] width 45 height 9
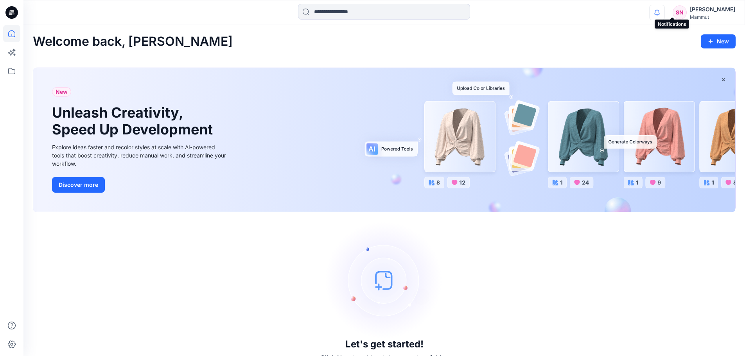
click at [665, 13] on icon "button" at bounding box center [657, 13] width 15 height 16
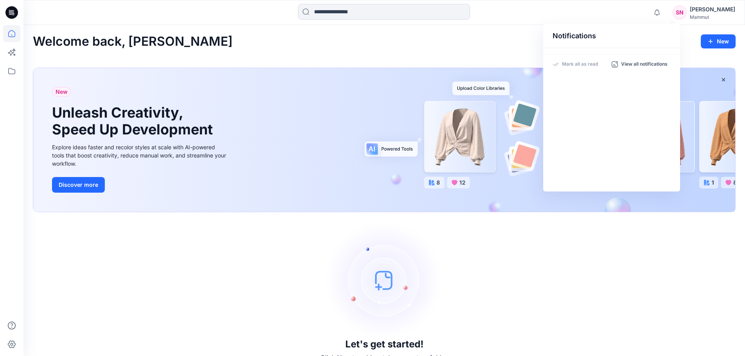
click at [586, 62] on p "Mark all as read" at bounding box center [580, 64] width 36 height 7
click at [632, 62] on p "View all notifications" at bounding box center [644, 64] width 47 height 7
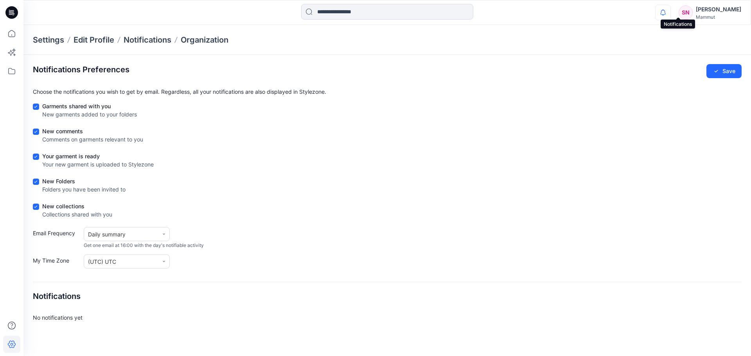
click at [666, 13] on icon "button" at bounding box center [662, 12] width 5 height 5
click at [590, 64] on p "Mark all as read" at bounding box center [586, 64] width 36 height 7
click at [720, 16] on div "Mammut" at bounding box center [718, 17] width 45 height 6
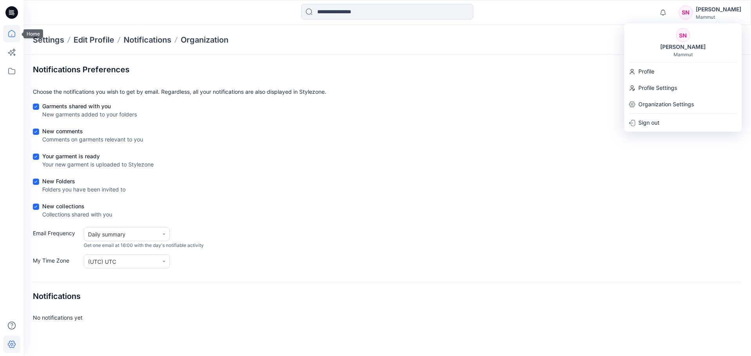
click at [11, 35] on icon at bounding box center [11, 33] width 17 height 17
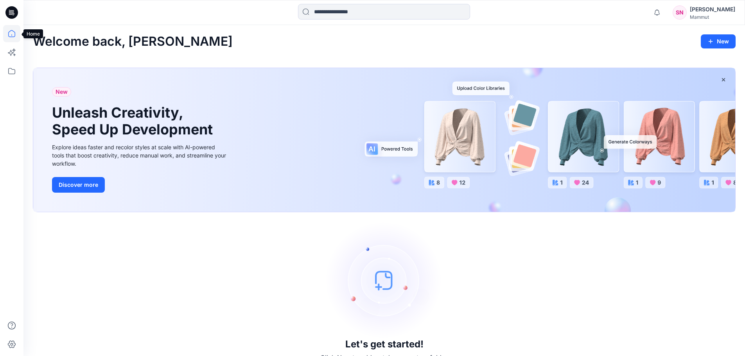
click at [11, 33] on icon at bounding box center [11, 33] width 17 height 17
click at [10, 13] on icon at bounding box center [10, 13] width 3 height 0
click at [12, 72] on icon at bounding box center [11, 71] width 17 height 17
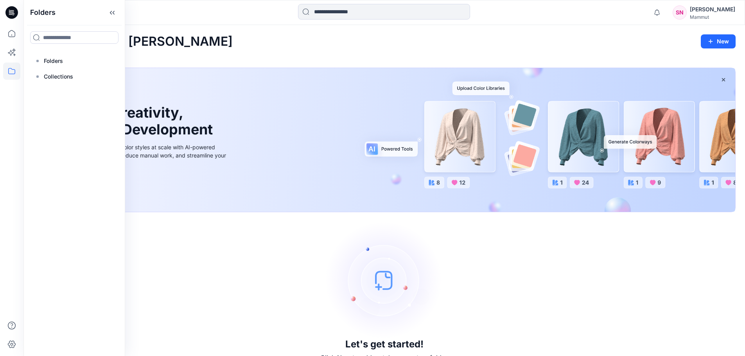
click at [183, 45] on div "Welcome back, [PERSON_NAME] New" at bounding box center [384, 41] width 703 height 14
